Goal: Download file/media

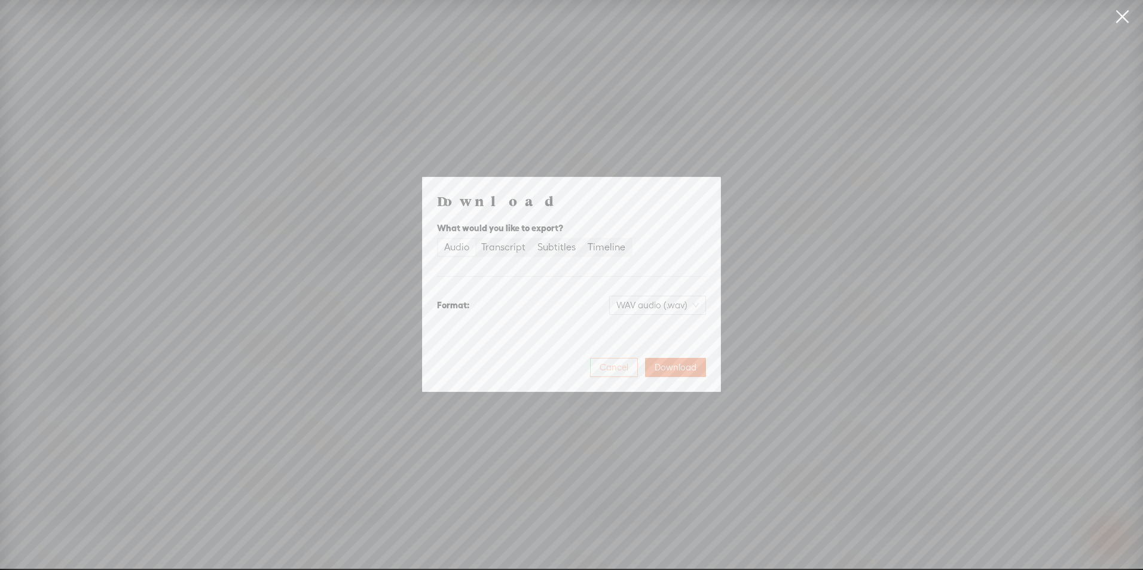
click at [606, 367] on span "Cancel" at bounding box center [614, 368] width 29 height 12
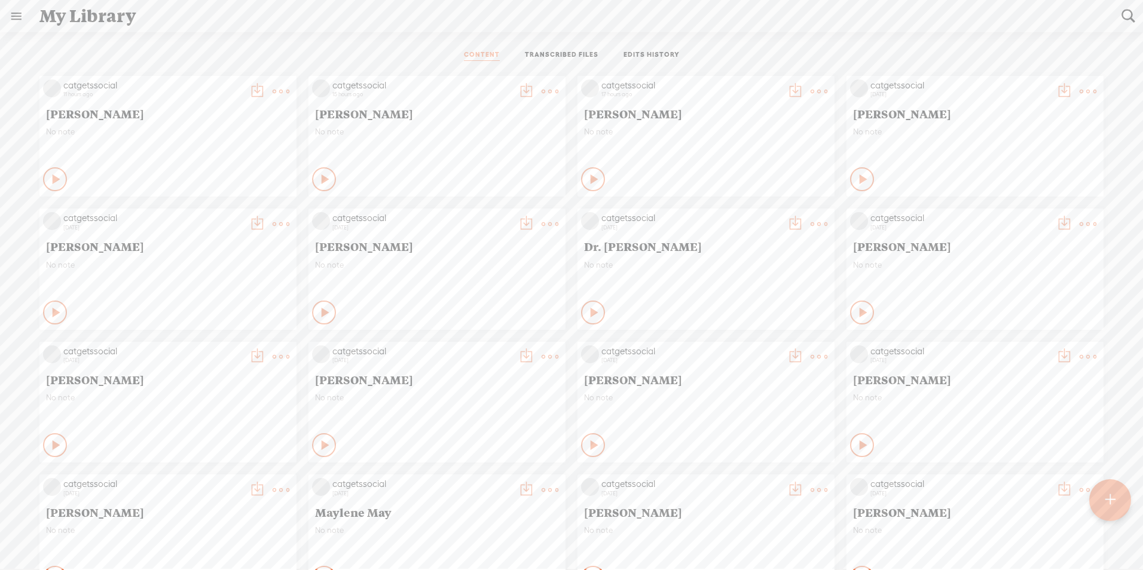
click at [273, 90] on t at bounding box center [281, 91] width 17 height 17
click at [273, 87] on t at bounding box center [281, 91] width 17 height 17
click at [224, 218] on link "Download as..." at bounding box center [215, 214] width 120 height 28
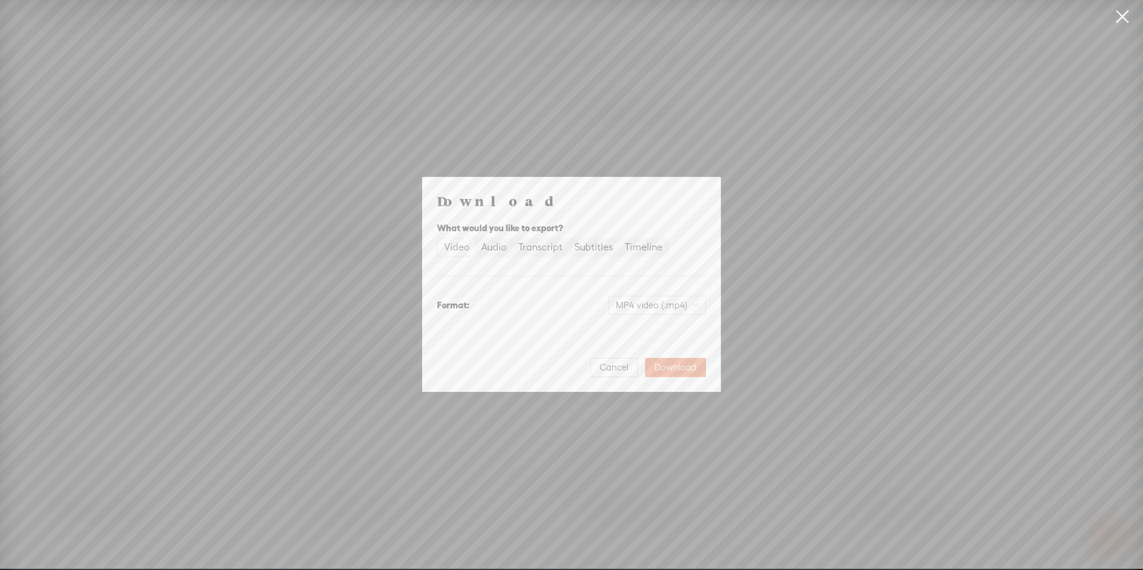
click at [452, 243] on div "Video" at bounding box center [456, 247] width 25 height 17
click at [438, 239] on input "Video" at bounding box center [438, 239] width 0 height 0
click at [667, 362] on span "Download" at bounding box center [676, 368] width 42 height 12
